Goal: Navigation & Orientation: Find specific page/section

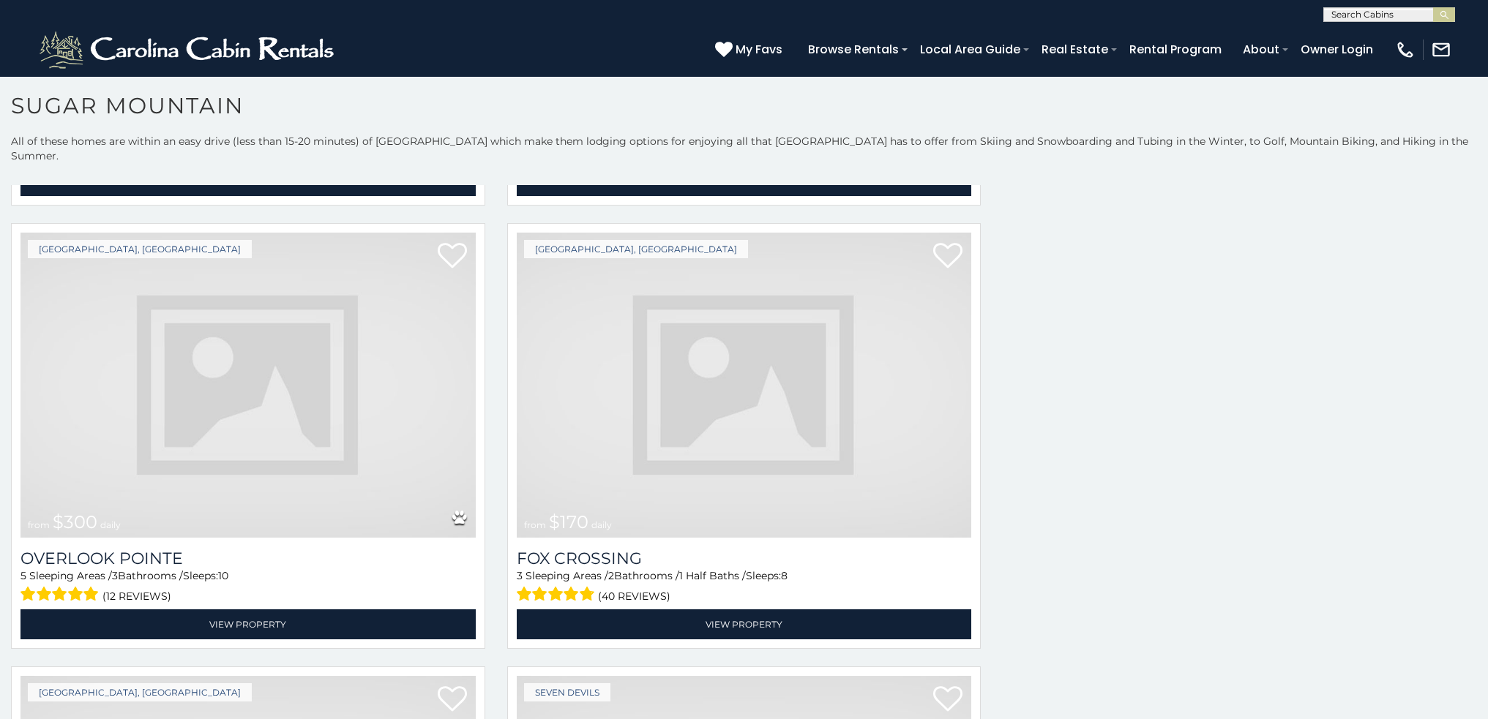
scroll to position [5173, 0]
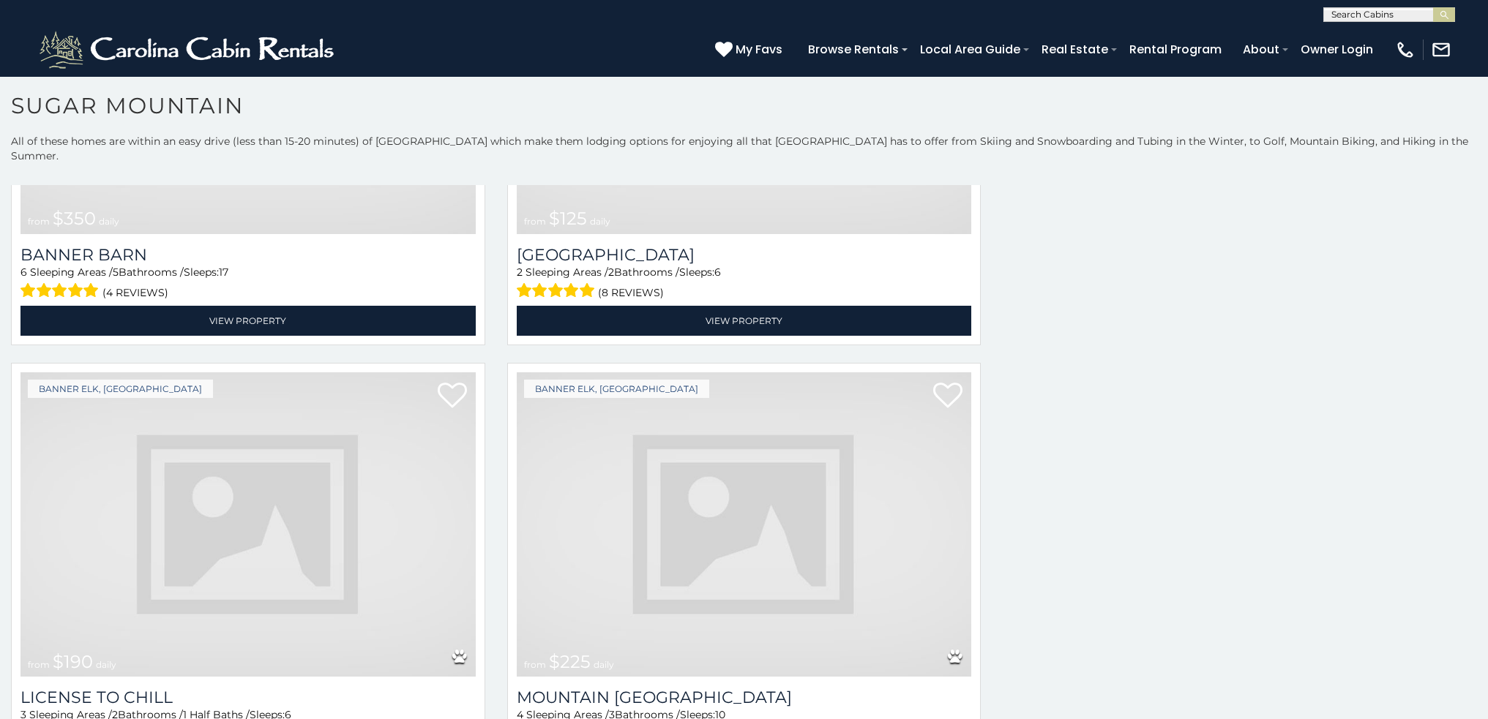
click at [866, 457] on img at bounding box center [744, 524] width 455 height 305
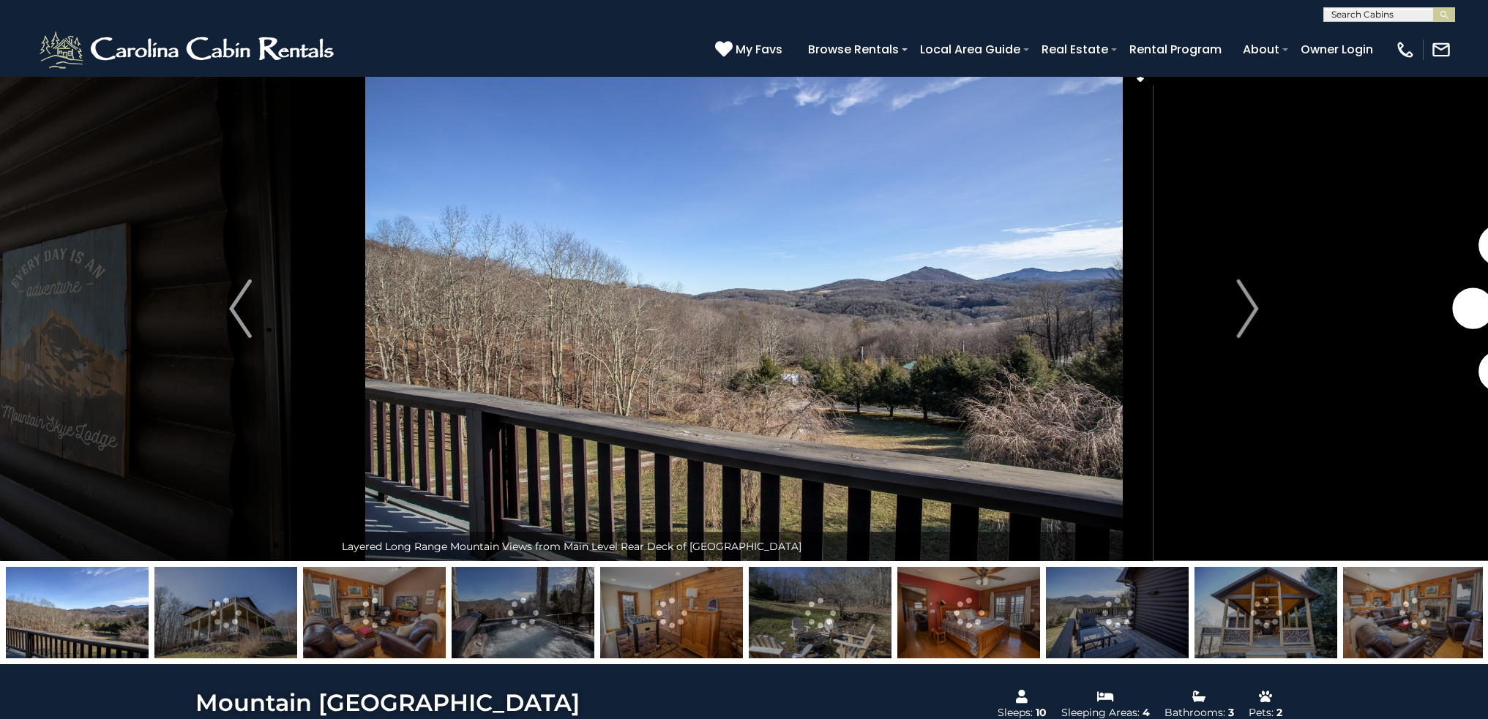
scroll to position [59, 0]
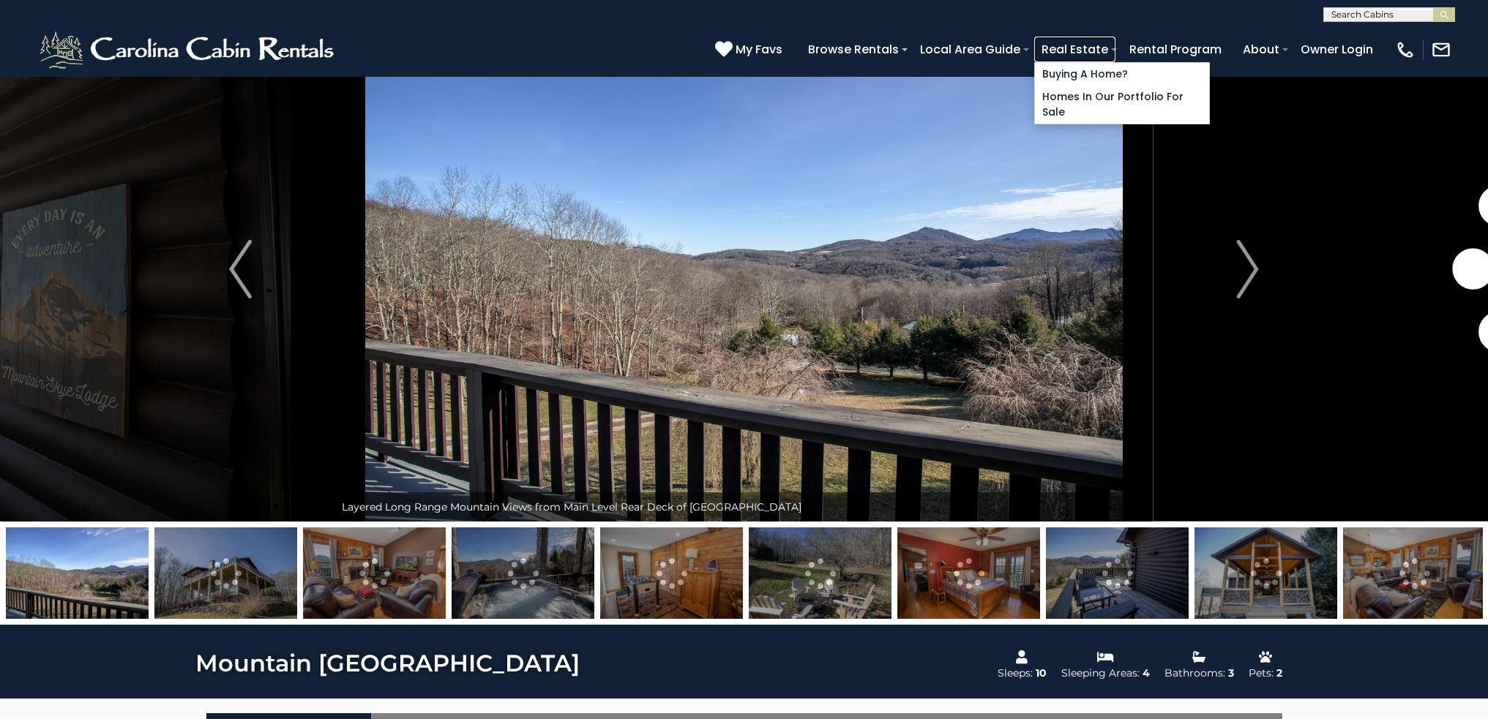
click at [1115, 48] on link "Real Estate" at bounding box center [1074, 50] width 81 height 26
